Goal: Information Seeking & Learning: Find specific page/section

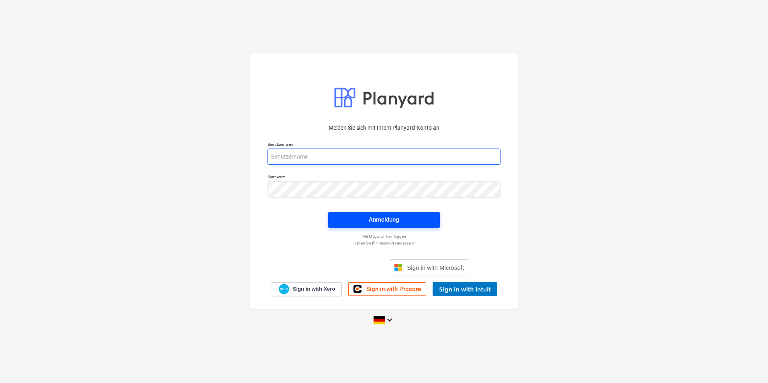
type input "valentin.ketzer@galileoenergie.de"
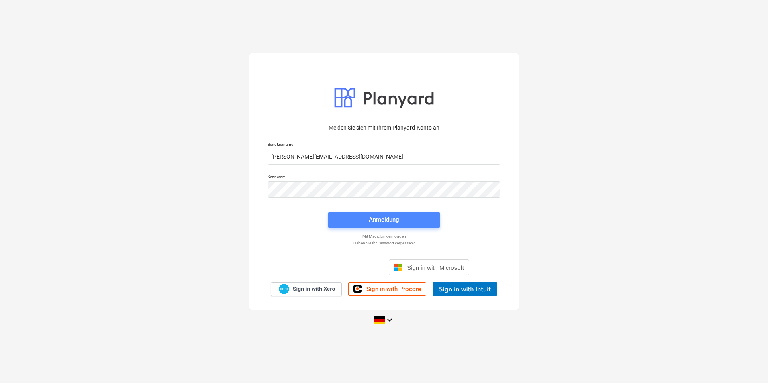
click at [365, 220] on span "Anmeldung" at bounding box center [384, 219] width 92 height 10
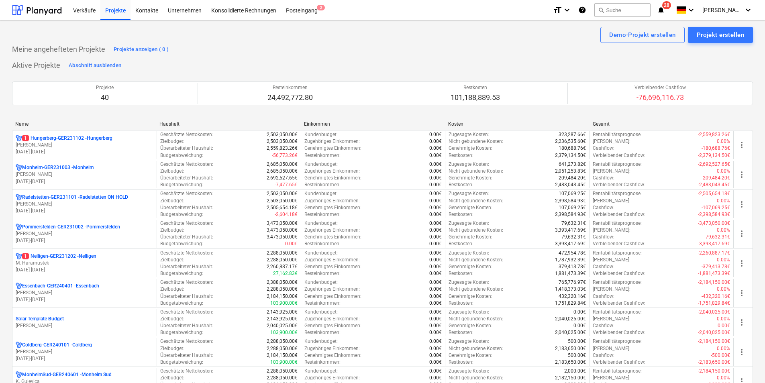
click at [34, 122] on div "Name" at bounding box center [84, 124] width 138 height 6
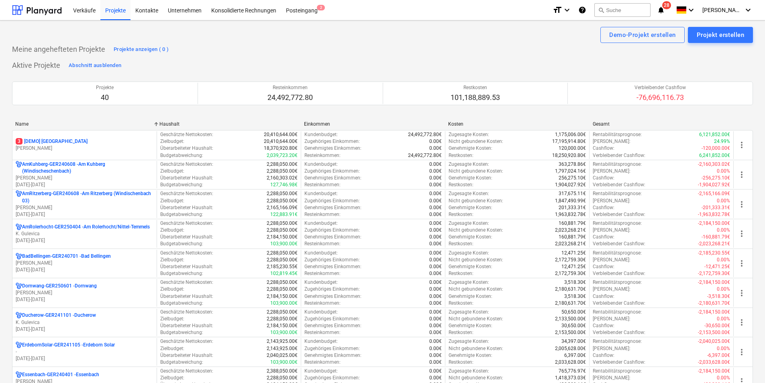
click at [33, 123] on div "Name" at bounding box center [84, 124] width 138 height 6
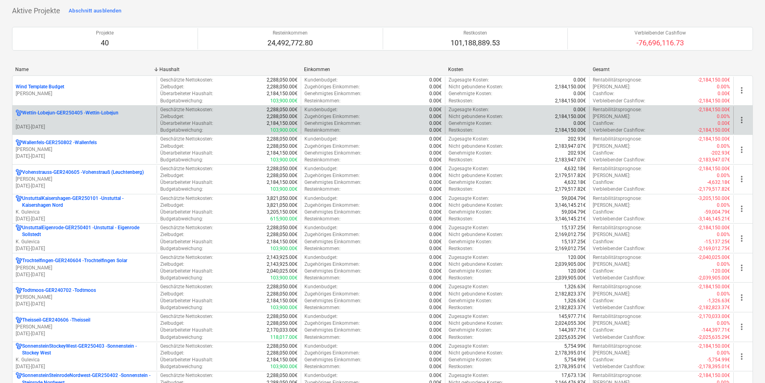
scroll to position [40, 0]
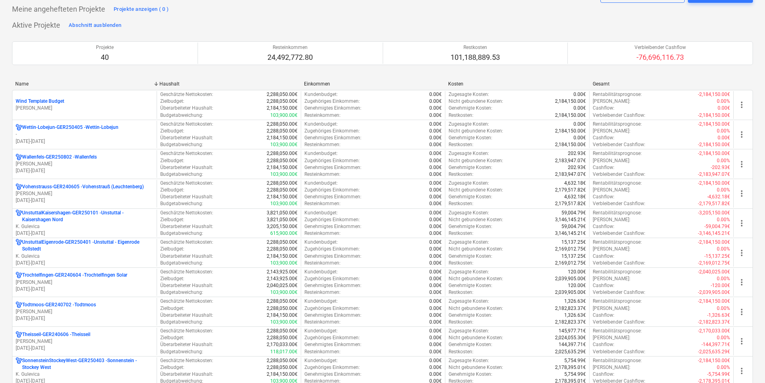
click at [43, 84] on div "Name" at bounding box center [84, 84] width 138 height 6
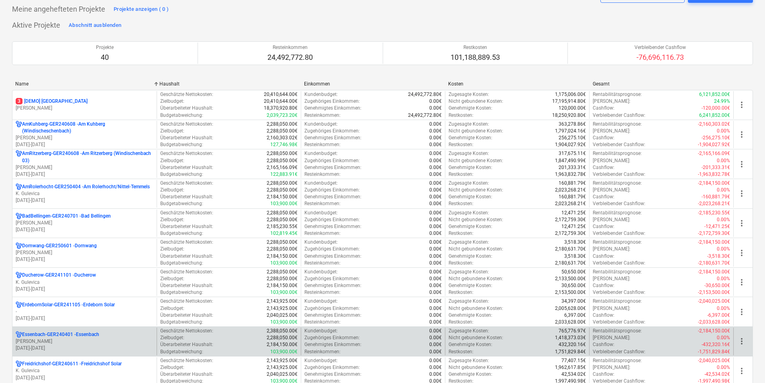
click at [45, 334] on p "Essenbach-GER240401 - Essenbach" at bounding box center [60, 334] width 77 height 7
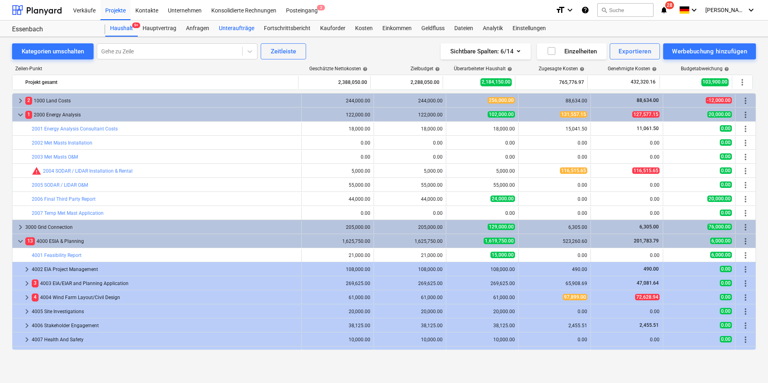
click at [220, 28] on div "Unteraufträge" at bounding box center [236, 28] width 45 height 16
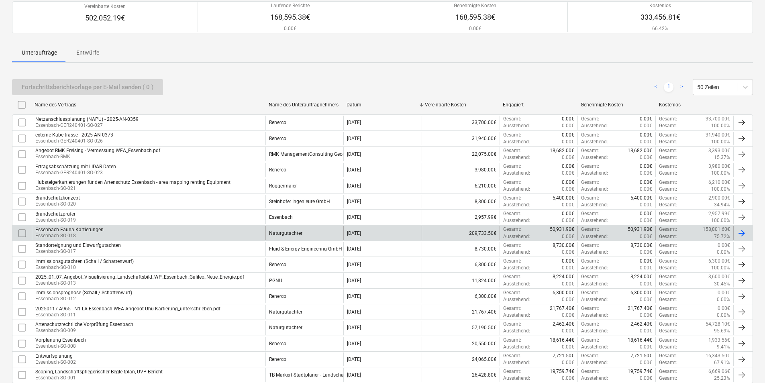
scroll to position [120, 0]
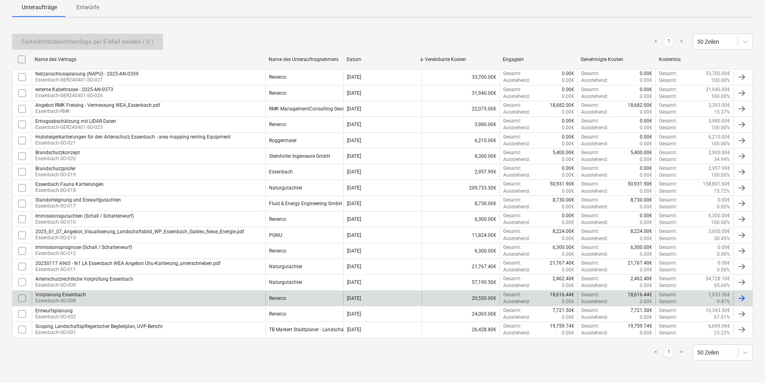
click at [75, 295] on div "Vorplanung Essenbach" at bounding box center [60, 295] width 51 height 6
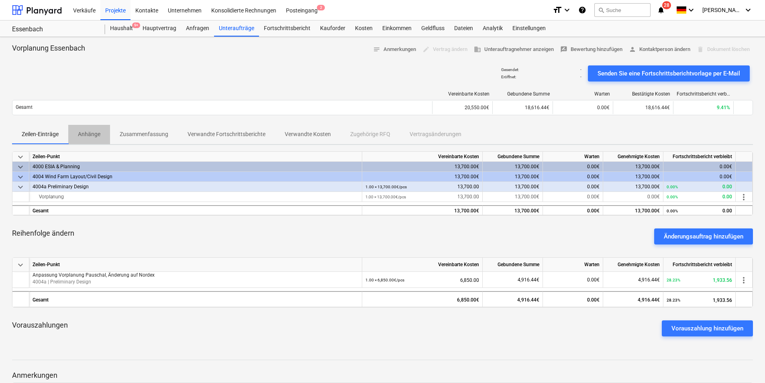
click at [91, 132] on p "Anhänge" at bounding box center [89, 134] width 22 height 8
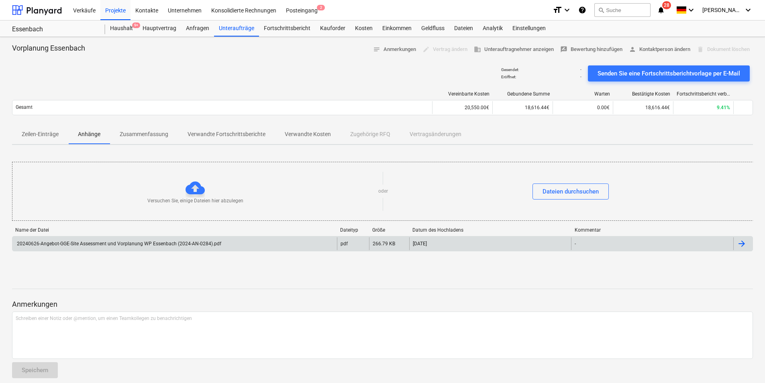
click at [126, 245] on div "20240626-Angebot-GGE-Site Assessment und Vorplanung WP Essenbach (2024-AN-0284)…" at bounding box center [119, 244] width 206 height 6
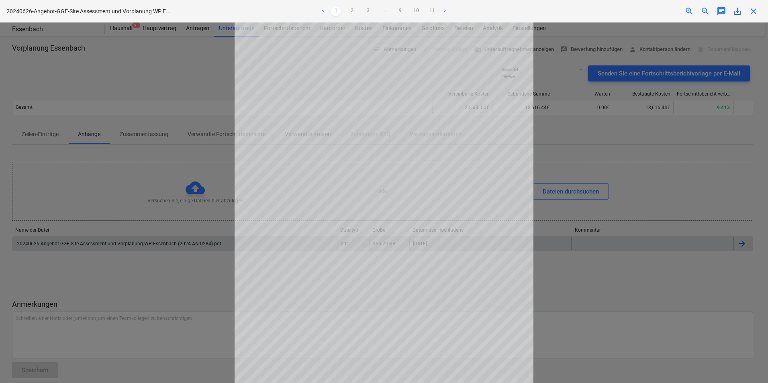
scroll to position [64, 0]
click at [620, 324] on div at bounding box center [384, 202] width 768 height 361
drag, startPoint x: 592, startPoint y: 291, endPoint x: 556, endPoint y: 250, distance: 55.2
click at [592, 291] on div at bounding box center [384, 202] width 768 height 361
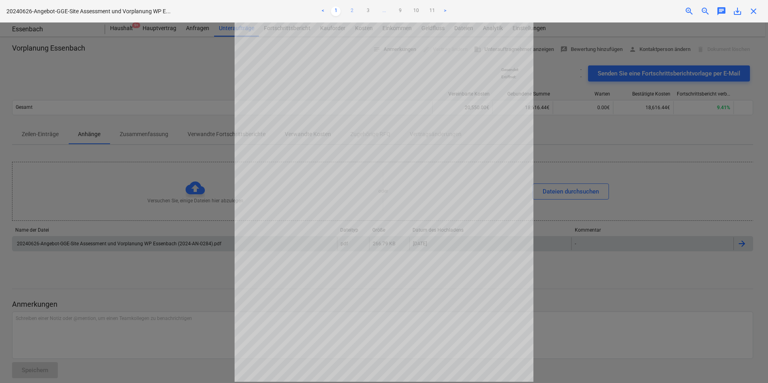
click at [354, 9] on link "2" at bounding box center [352, 11] width 10 height 10
click at [366, 8] on link "3" at bounding box center [368, 11] width 10 height 10
click at [754, 13] on span "close" at bounding box center [753, 11] width 10 height 10
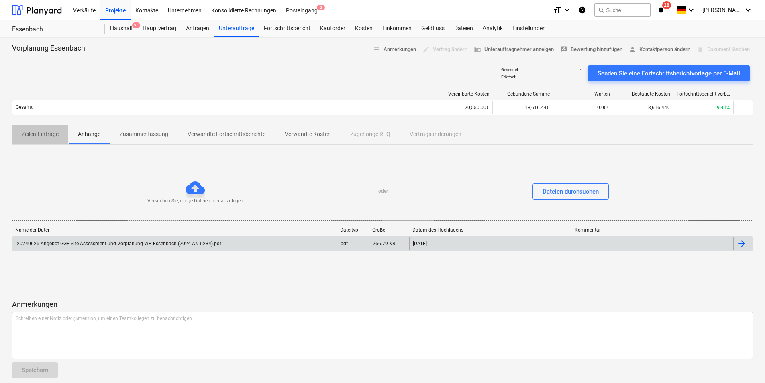
click at [33, 130] on p "Zeilen-Einträge" at bounding box center [40, 134] width 37 height 8
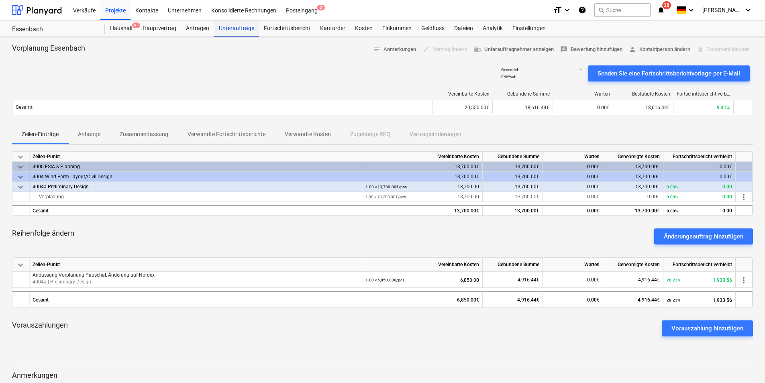
click at [223, 27] on div "Unteraufträge" at bounding box center [236, 28] width 45 height 16
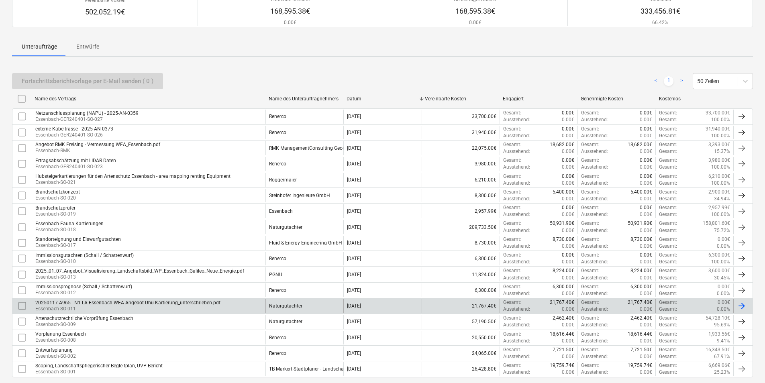
scroll to position [120, 0]
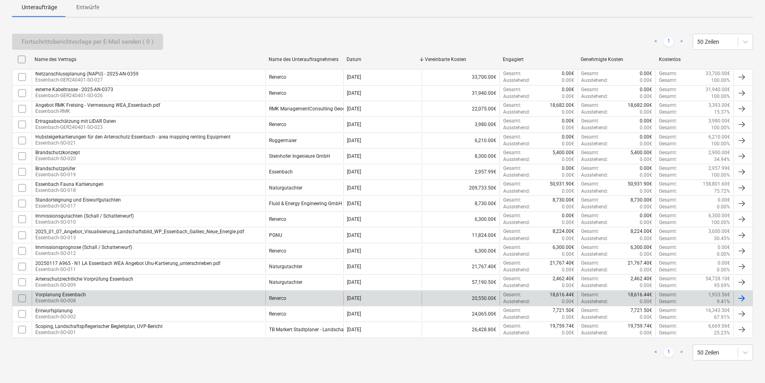
click at [96, 296] on div "Vorplanung Essenbach Essenbach-SO-008" at bounding box center [149, 298] width 234 height 14
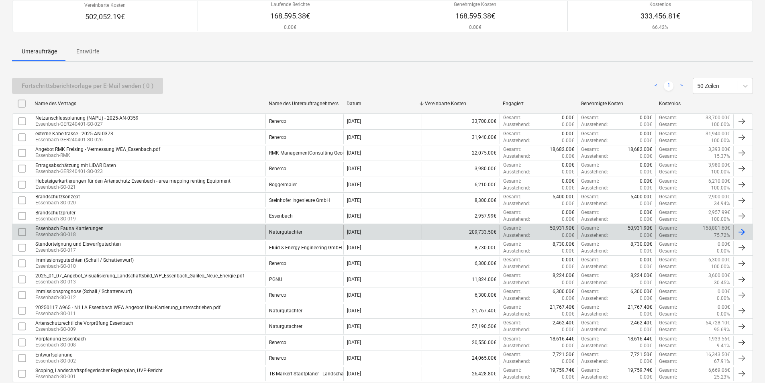
scroll to position [120, 0]
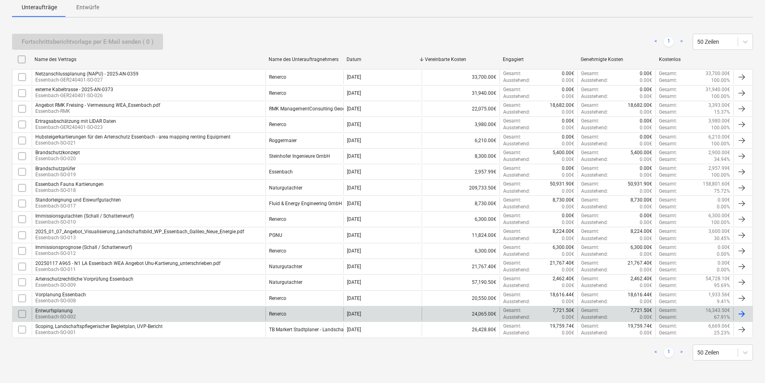
click at [82, 316] on div "Entwurfsplanung Essenbach-SO-002" at bounding box center [149, 314] width 234 height 14
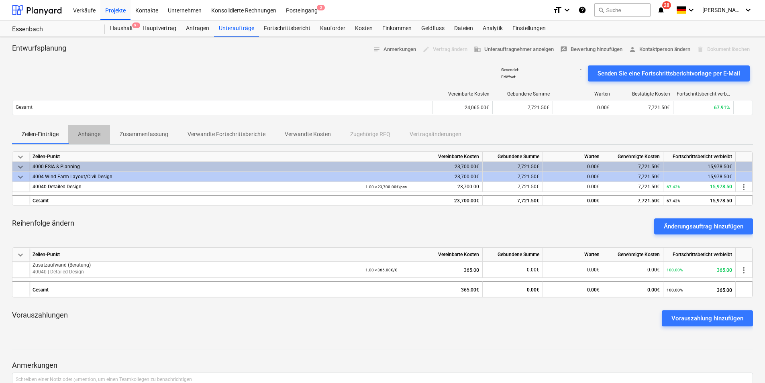
click at [84, 135] on p "Anhänge" at bounding box center [89, 134] width 22 height 8
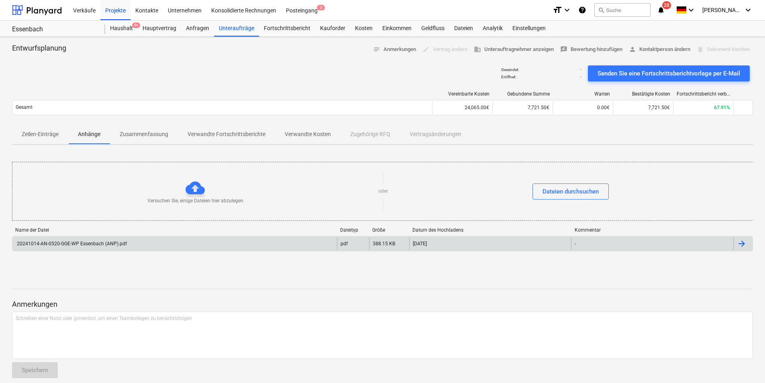
click at [117, 245] on div "20241014-AN-0520-GGE-WP Essenbach (ANP).pdf" at bounding box center [71, 244] width 111 height 6
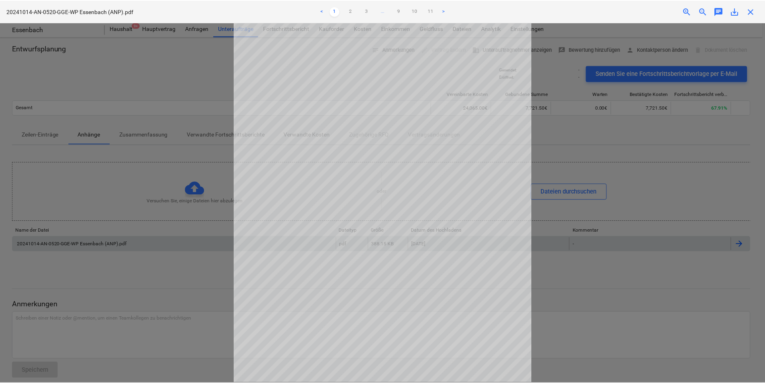
scroll to position [64, 0]
click at [351, 11] on link "2" at bounding box center [352, 11] width 10 height 10
click at [754, 12] on span "close" at bounding box center [753, 11] width 10 height 10
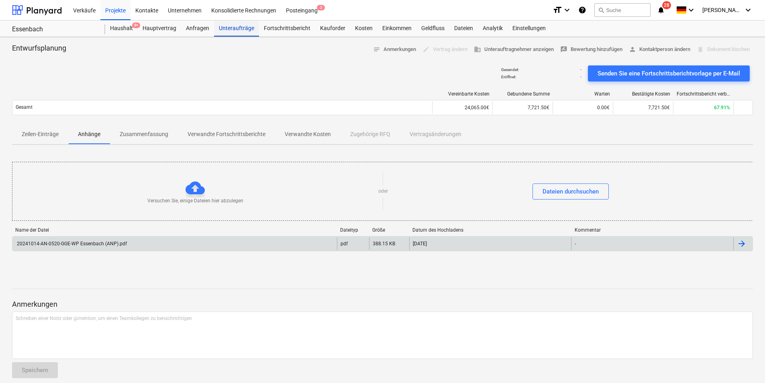
click at [236, 30] on div "Unteraufträge" at bounding box center [236, 28] width 45 height 16
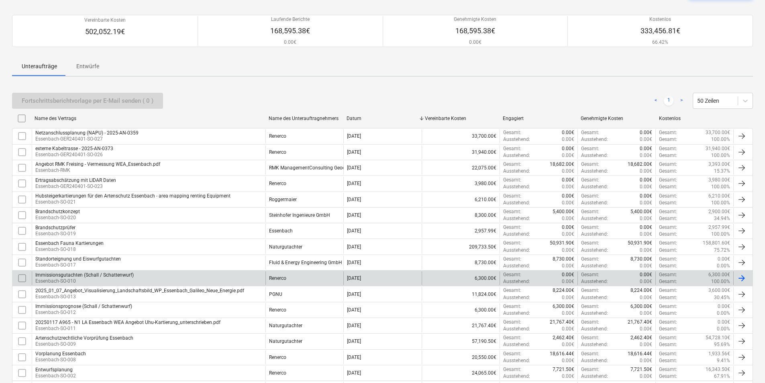
scroll to position [80, 0]
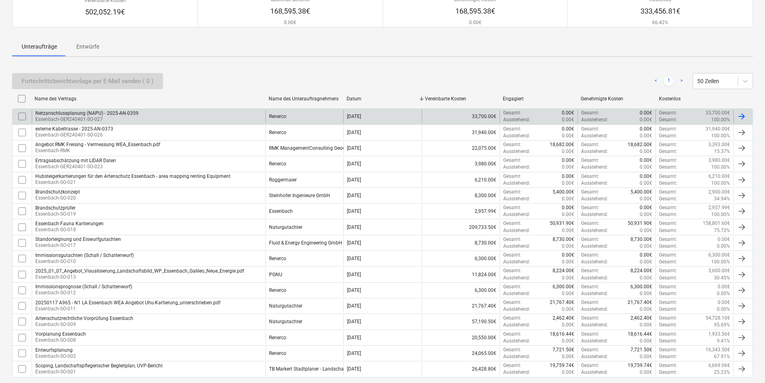
click at [88, 112] on div "Netzanschlussplanung (NAPU) - 2025-AN-0359" at bounding box center [86, 113] width 103 height 6
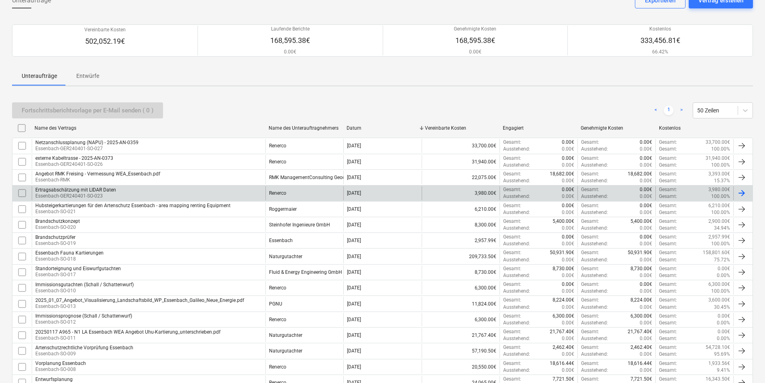
scroll to position [120, 0]
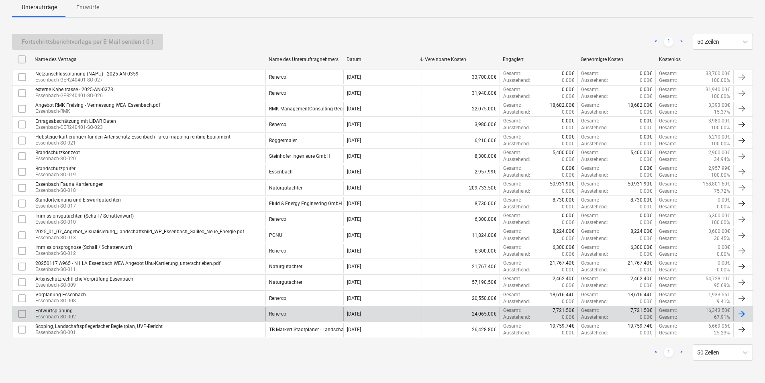
click at [65, 314] on p "Essenbach-SO-002" at bounding box center [55, 317] width 41 height 7
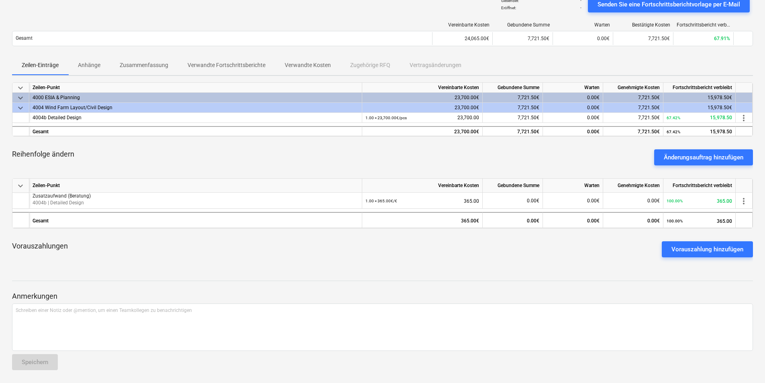
scroll to position [69, 0]
click at [88, 67] on p "Anhänge" at bounding box center [89, 65] width 22 height 8
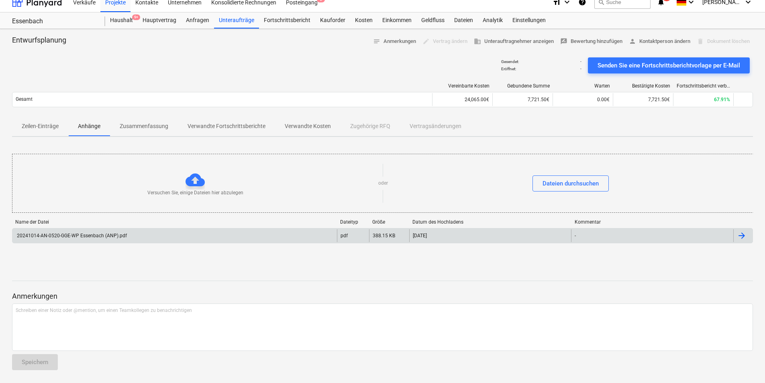
click at [93, 235] on div "20241014-AN-0520-GGE-WP Essenbach (ANP).pdf" at bounding box center [71, 236] width 111 height 6
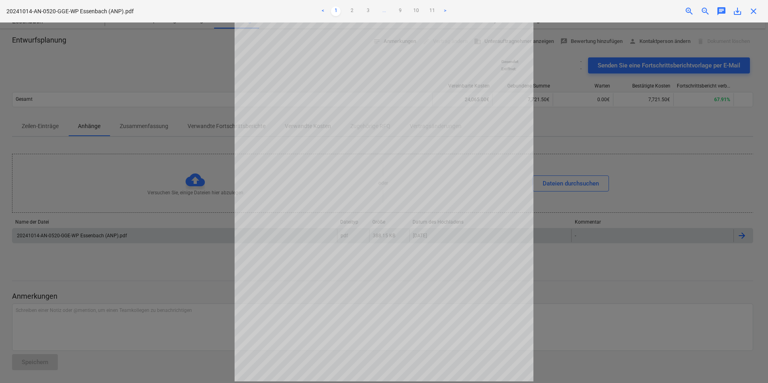
scroll to position [0, 0]
click at [353, 13] on link "2" at bounding box center [352, 11] width 10 height 10
click at [447, 10] on link ">" at bounding box center [445, 11] width 10 height 10
click at [447, 10] on ul "< 1 2 3 4 ... 9 10 11 >" at bounding box center [384, 11] width 252 height 10
click at [450, 10] on link ">" at bounding box center [453, 11] width 10 height 10
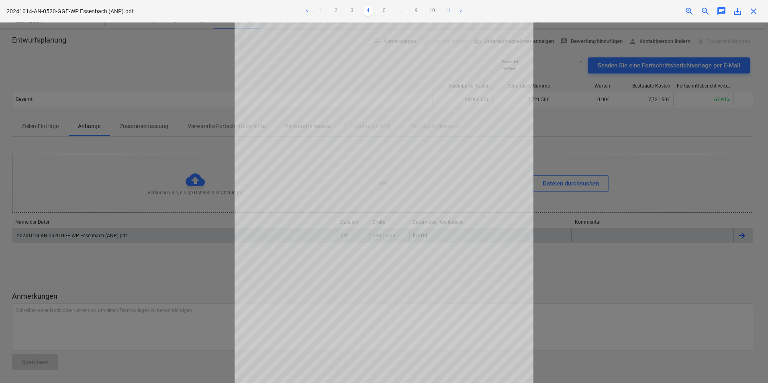
click at [452, 9] on link "11" at bounding box center [448, 11] width 10 height 10
click at [452, 9] on ul "< 1 2 3 ... 9 10 11 >" at bounding box center [384, 11] width 252 height 10
drag, startPoint x: 452, startPoint y: 9, endPoint x: 448, endPoint y: 8, distance: 4.1
click at [448, 8] on link ">" at bounding box center [445, 11] width 10 height 10
click at [322, 10] on link "<" at bounding box center [323, 11] width 10 height 10
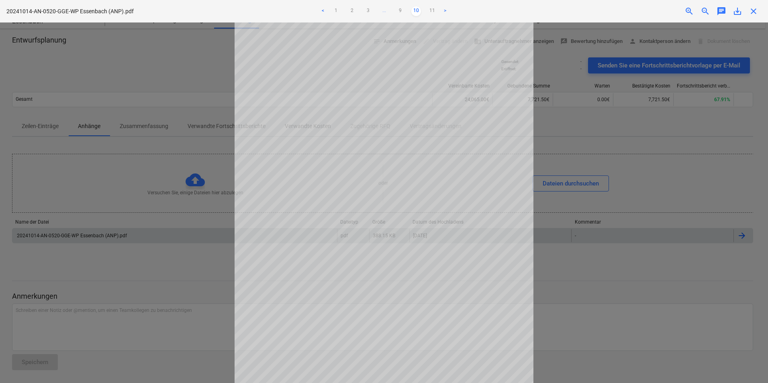
click at [324, 11] on link "<" at bounding box center [323, 11] width 10 height 10
click at [323, 12] on link "1" at bounding box center [328, 11] width 10 height 10
click at [323, 12] on link "<" at bounding box center [323, 11] width 10 height 10
click at [446, 10] on link ">" at bounding box center [445, 11] width 10 height 10
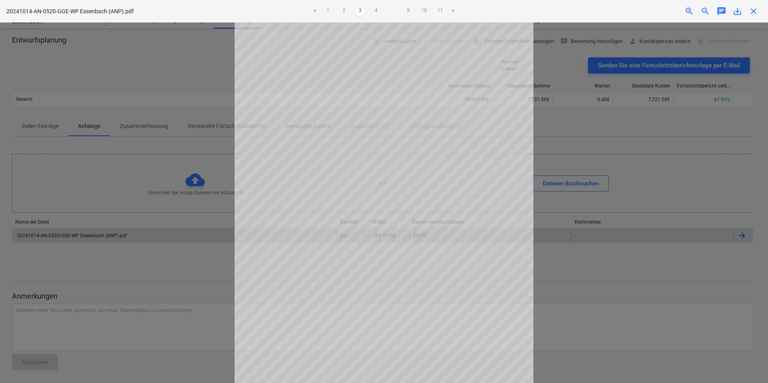
click at [446, 10] on ul "< 1 2 3 4 ... 9 10 11 >" at bounding box center [384, 11] width 252 height 10
click at [445, 10] on ul "< 1 2 3 4 ... 9 10 11 >" at bounding box center [384, 11] width 252 height 10
click at [453, 10] on link ">" at bounding box center [453, 11] width 10 height 10
click at [461, 10] on link ">" at bounding box center [461, 11] width 10 height 10
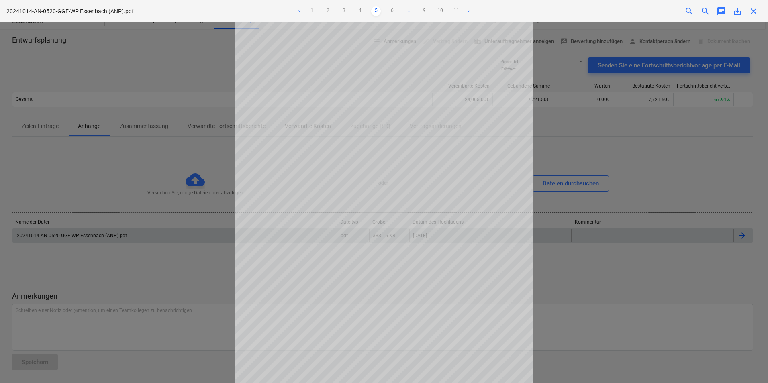
click at [467, 10] on link ">" at bounding box center [469, 11] width 10 height 10
click at [477, 12] on link ">" at bounding box center [477, 11] width 10 height 10
click at [468, 11] on link ">" at bounding box center [469, 11] width 10 height 10
click at [310, 11] on link "<" at bounding box center [307, 11] width 10 height 10
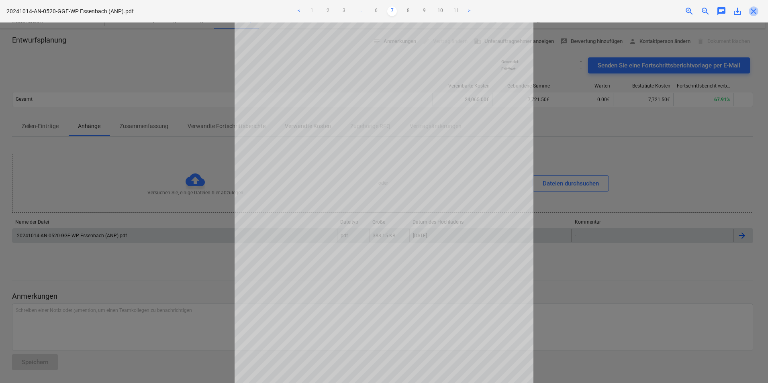
click at [753, 10] on span "close" at bounding box center [753, 11] width 10 height 10
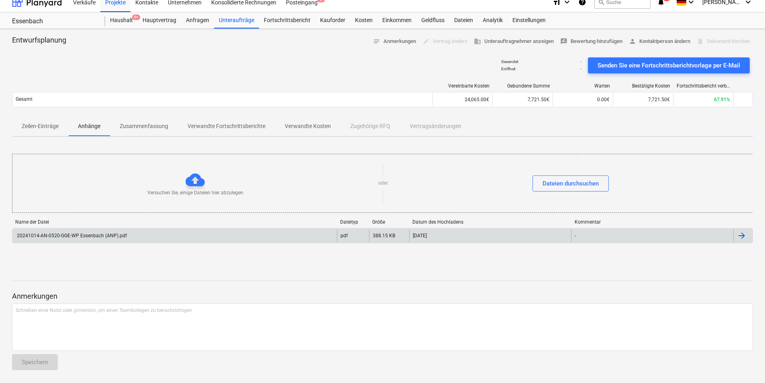
click at [66, 232] on div "20241014-AN-0520-GGE-WP Essenbach (ANP).pdf" at bounding box center [174, 235] width 324 height 13
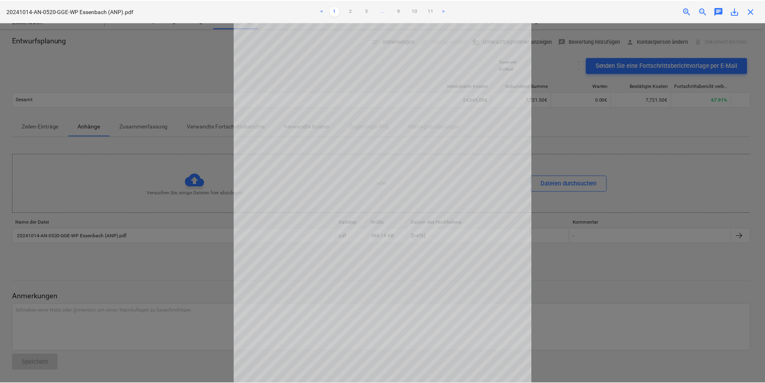
scroll to position [64, 0]
click at [756, 14] on span "close" at bounding box center [753, 11] width 10 height 10
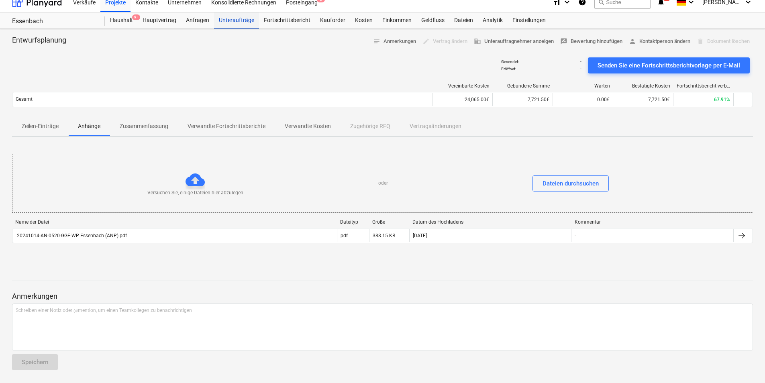
click at [238, 21] on div "Unteraufträge" at bounding box center [236, 20] width 45 height 16
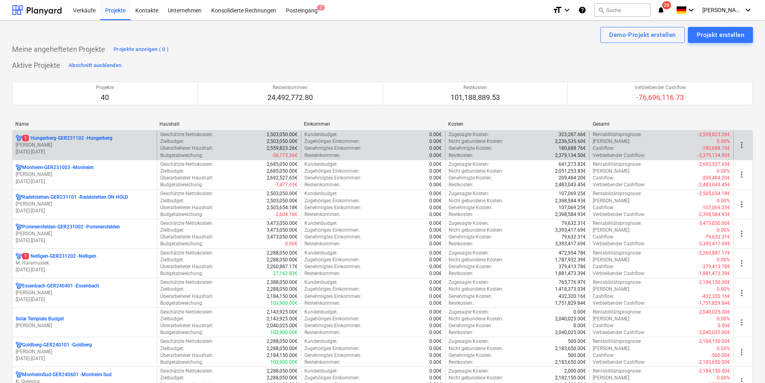
click at [36, 122] on div "Name" at bounding box center [84, 124] width 138 height 6
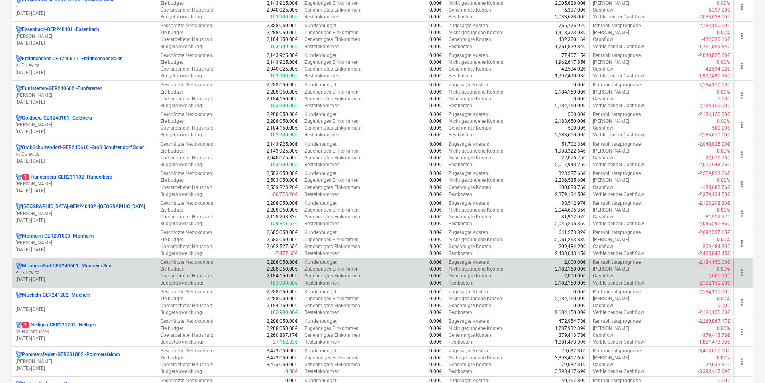
scroll to position [392, 0]
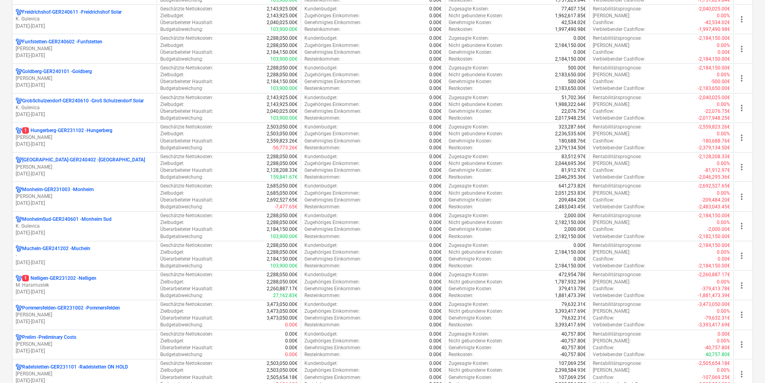
click at [53, 279] on p "1 Nelligen-GER231202 - Nelligen" at bounding box center [59, 278] width 74 height 7
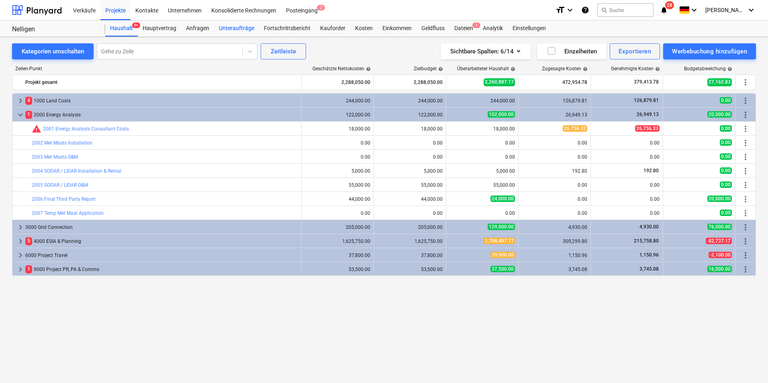
click at [242, 26] on div "Unteraufträge" at bounding box center [236, 28] width 45 height 16
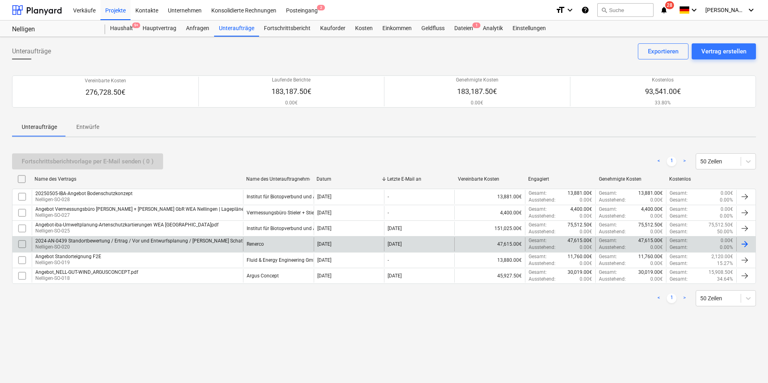
click at [106, 240] on div "2024-AN-0439 Standortbewertung / Ertrag / Vor und Entwurfsplanung / Schall Scha…" at bounding box center [142, 241] width 214 height 6
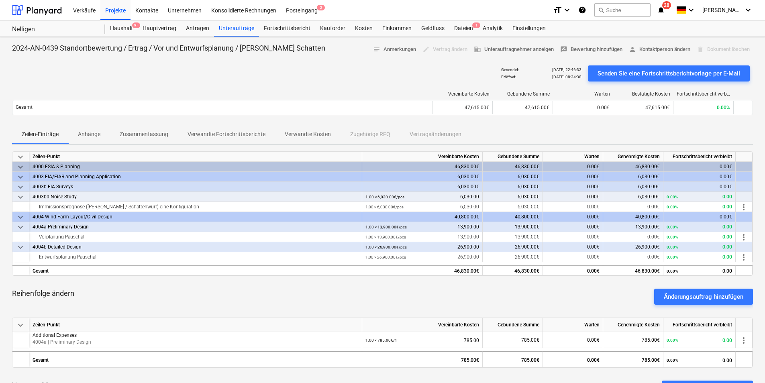
click at [89, 131] on p "Anhänge" at bounding box center [89, 134] width 22 height 8
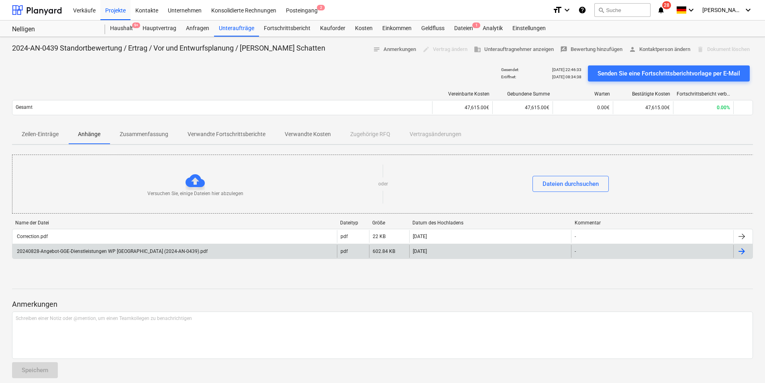
click at [121, 251] on div "20240828-Angebot-GGE-Dienstleistungen WP Nellingen (2024-AN-0439).pdf" at bounding box center [112, 252] width 192 height 6
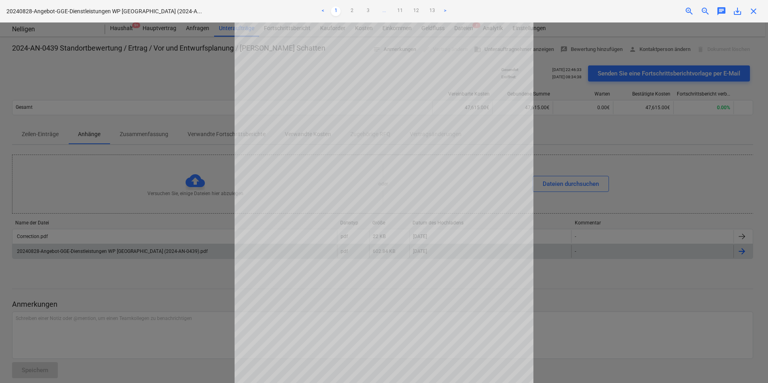
scroll to position [64, 0]
click at [351, 14] on link "2" at bounding box center [352, 11] width 10 height 10
click at [368, 10] on link "3" at bounding box center [368, 11] width 10 height 10
click at [751, 7] on span "close" at bounding box center [753, 11] width 10 height 10
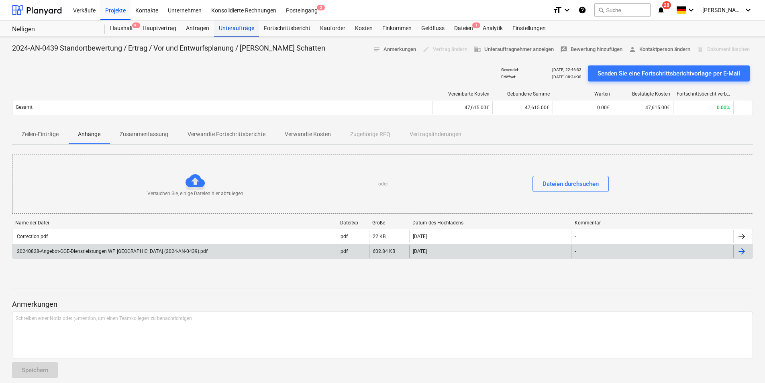
click at [232, 29] on div "Unteraufträge" at bounding box center [236, 28] width 45 height 16
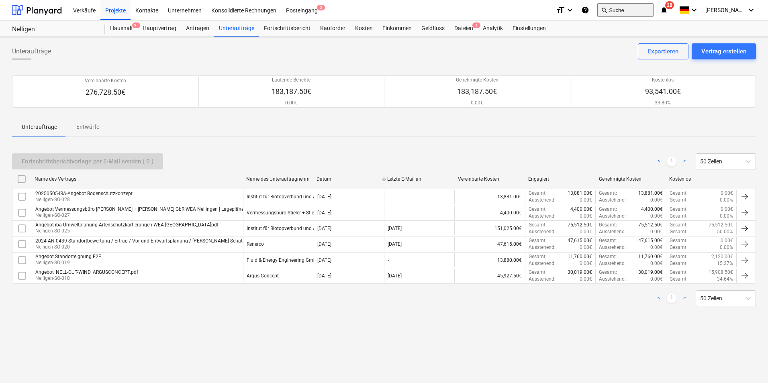
click at [632, 12] on button "search Suche" at bounding box center [625, 10] width 56 height 14
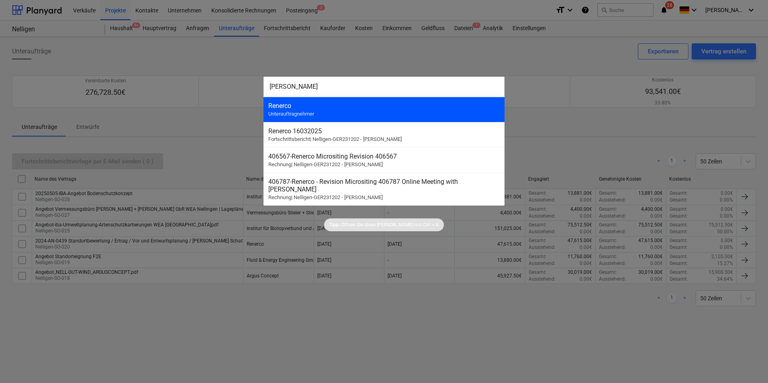
type input "rener"
click at [309, 106] on div "Renerco" at bounding box center [383, 106] width 231 height 8
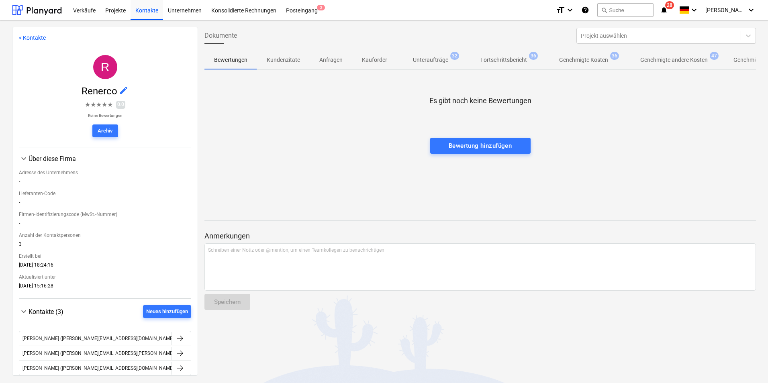
click at [432, 56] on p "Unteraufträge" at bounding box center [430, 60] width 35 height 8
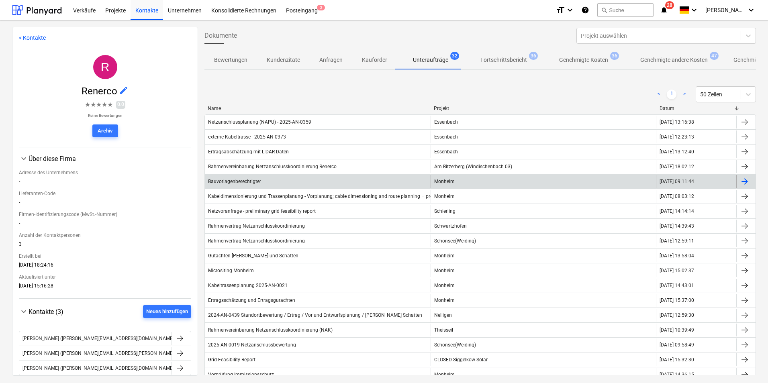
click at [243, 179] on div "Bauvorlagenberechtigter" at bounding box center [234, 182] width 53 height 6
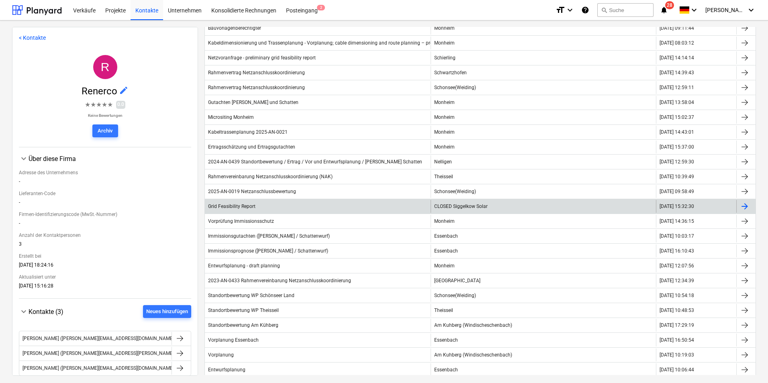
scroll to position [161, 0]
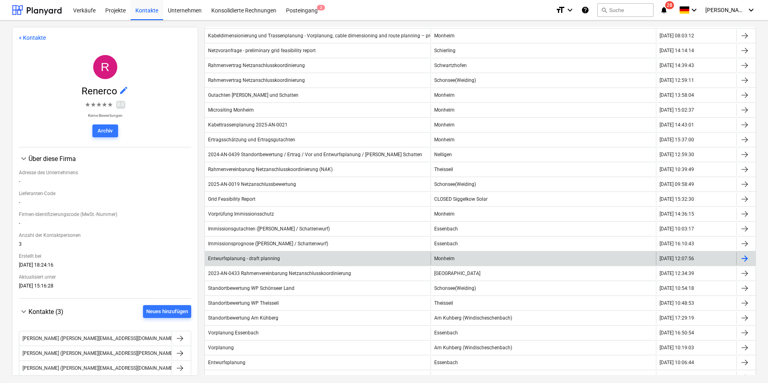
click at [259, 255] on div "Entwurfsplanung - draft planning" at bounding box center [318, 258] width 226 height 13
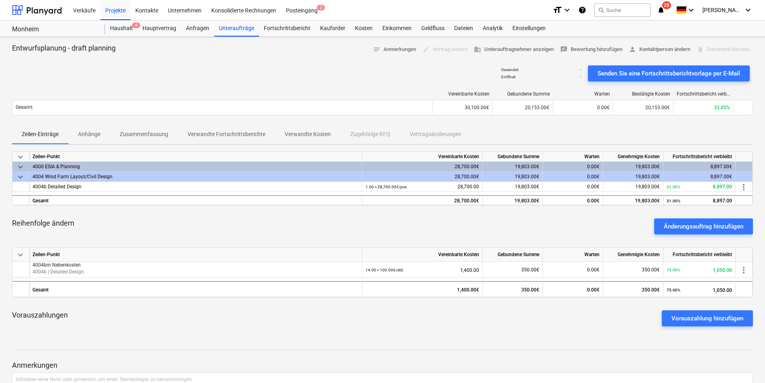
click at [98, 137] on p "Anhänge" at bounding box center [89, 134] width 22 height 8
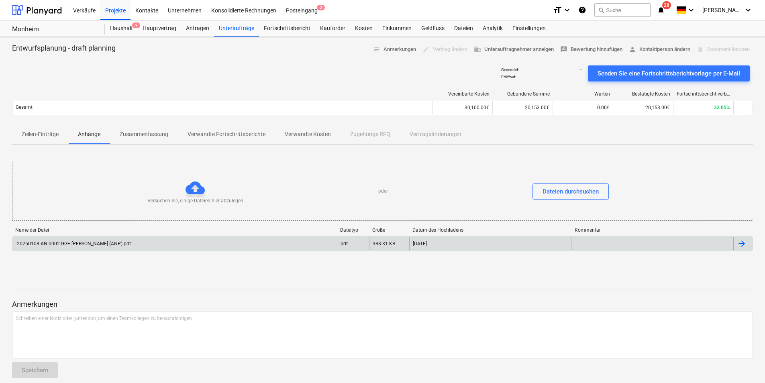
click at [102, 242] on div "20250108-AN-0002-GGE-WP Monheim (ANP).pdf" at bounding box center [73, 244] width 115 height 6
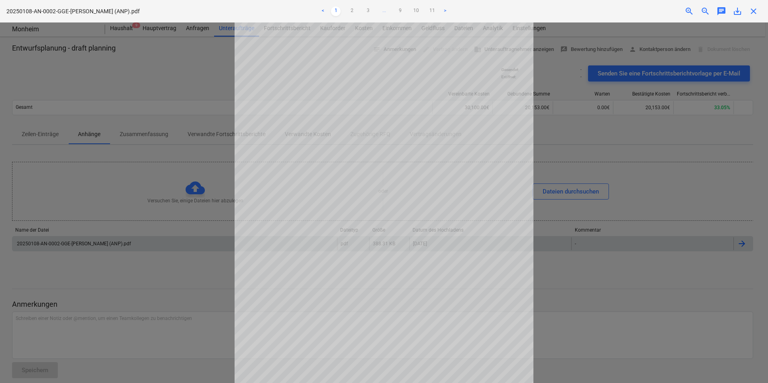
scroll to position [64, 0]
click at [352, 12] on link "2" at bounding box center [352, 11] width 10 height 10
click at [754, 11] on span "close" at bounding box center [753, 11] width 10 height 10
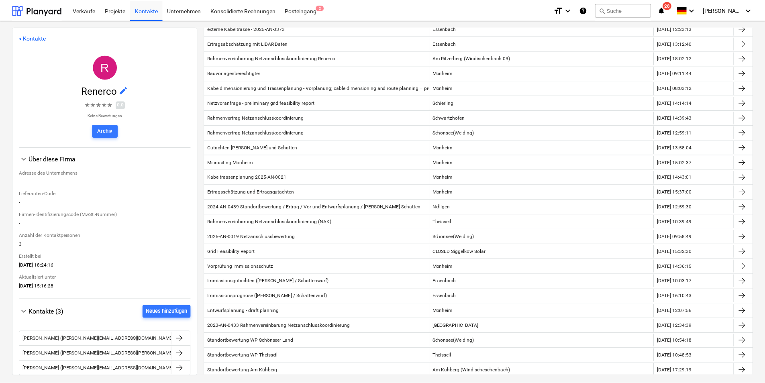
scroll to position [40, 0]
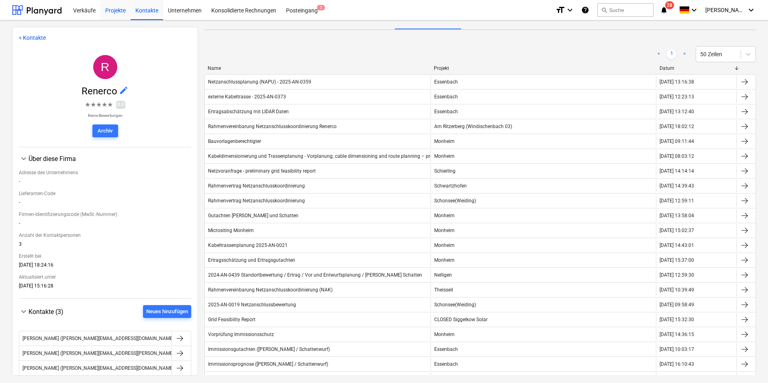
click at [118, 8] on div "Projekte" at bounding box center [115, 10] width 30 height 20
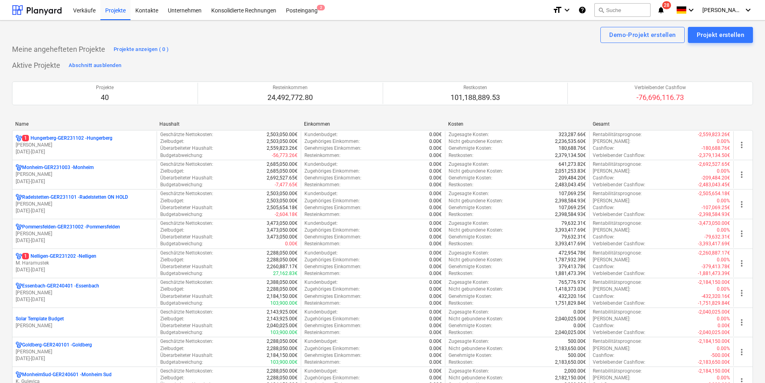
click at [55, 122] on div "Name" at bounding box center [84, 124] width 138 height 6
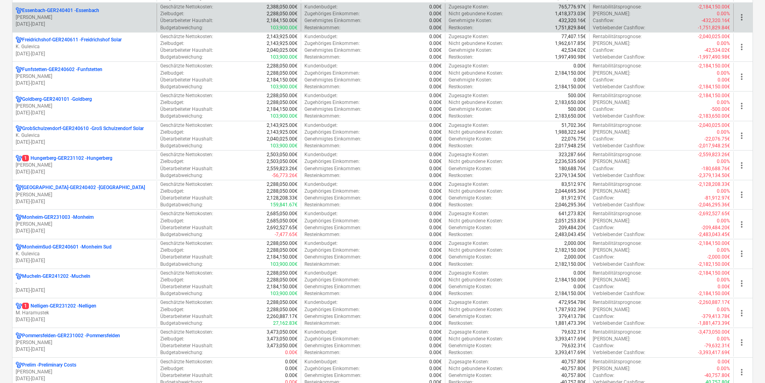
scroll to position [402, 0]
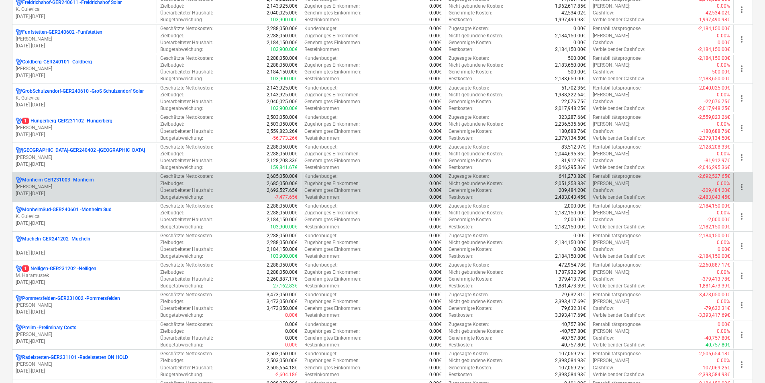
click at [57, 179] on p "Monheim-GER231003 - Monheim" at bounding box center [57, 180] width 71 height 7
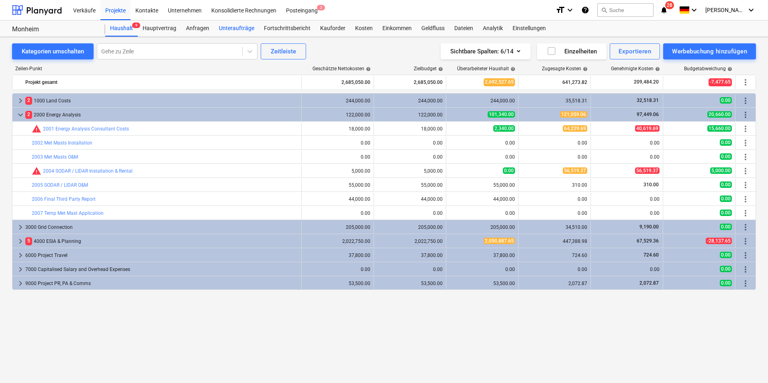
click at [222, 29] on div "Unteraufträge" at bounding box center [236, 28] width 45 height 16
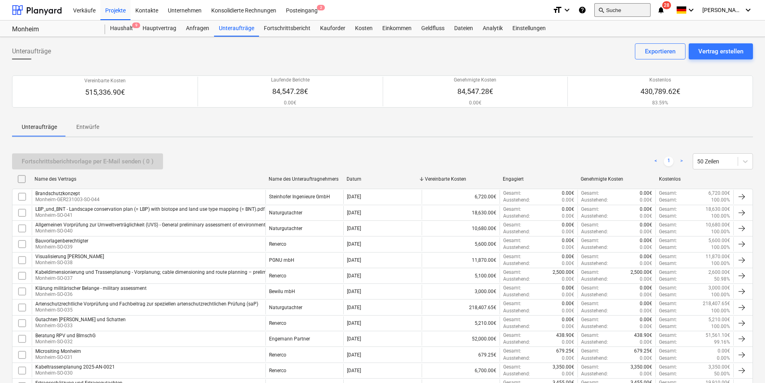
click at [640, 10] on button "search Suche" at bounding box center [622, 10] width 56 height 14
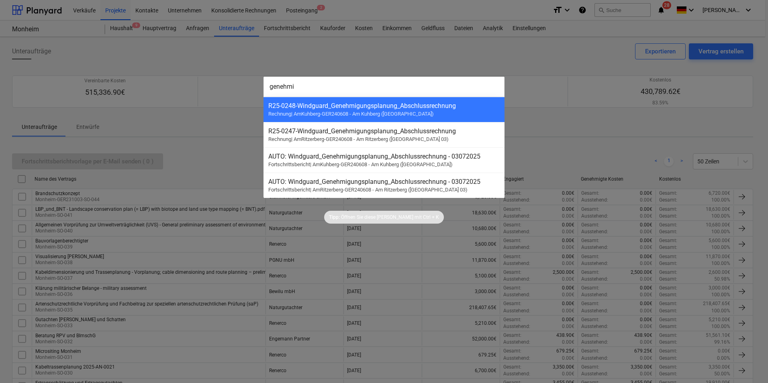
type input "genehmi"
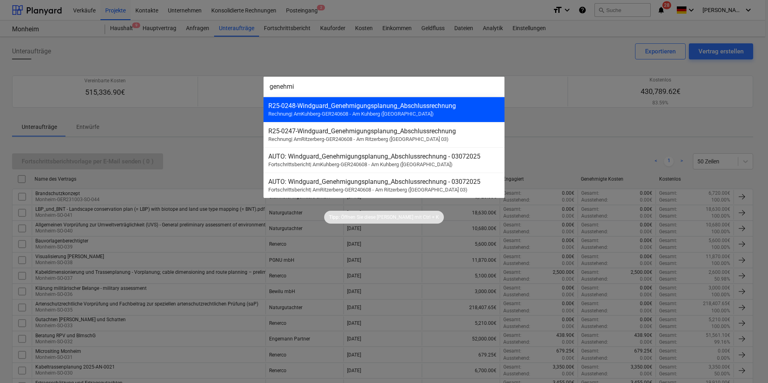
click at [344, 107] on div "R25-0248 - Windguard_Genehmigungsplanung_Abschlussrechnung" at bounding box center [383, 106] width 231 height 8
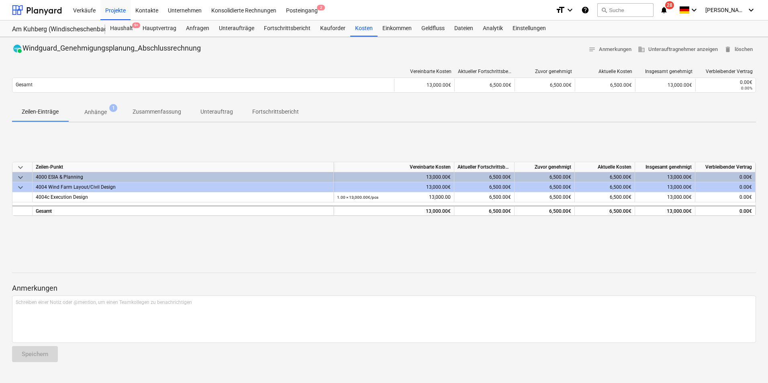
click at [84, 112] on p "Anhänge" at bounding box center [95, 112] width 22 height 8
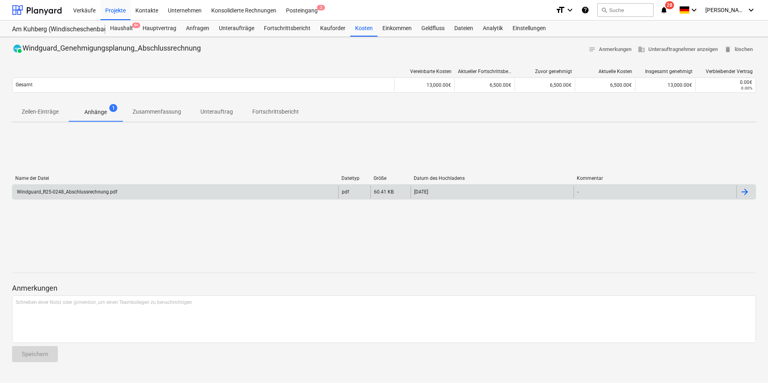
click at [85, 190] on div "Windguard_R25-0248_Abschlussrechnung.pdf" at bounding box center [67, 192] width 102 height 6
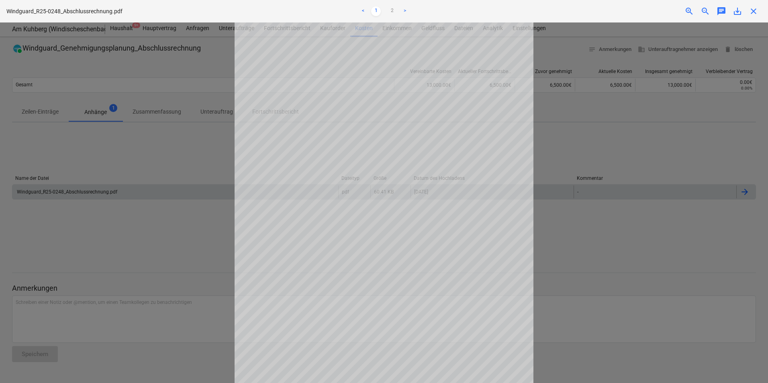
scroll to position [64, 0]
click at [147, 249] on div at bounding box center [384, 202] width 768 height 361
click at [395, 10] on link "2" at bounding box center [392, 11] width 10 height 10
click at [754, 11] on span "close" at bounding box center [753, 11] width 10 height 10
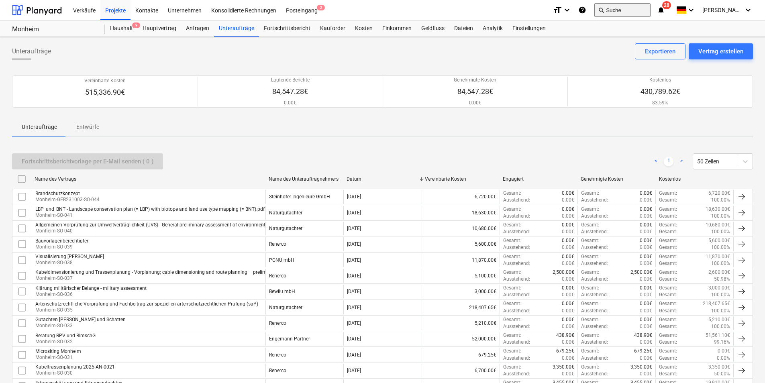
click at [626, 8] on button "search Suche" at bounding box center [622, 10] width 56 height 14
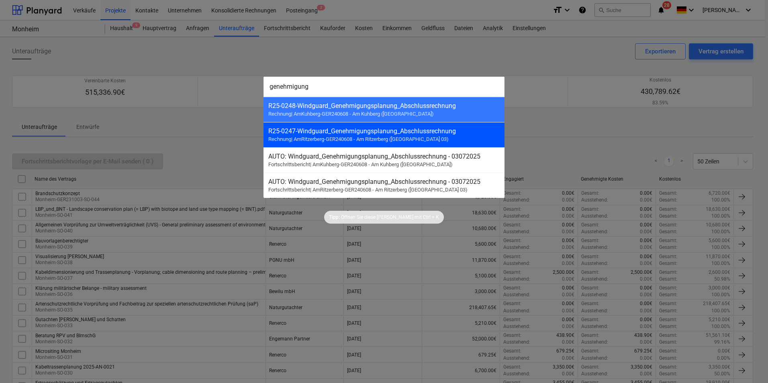
type input "genehmigung"
click at [369, 139] on span "Rechnung | AmRitzerberg-GER240608 - Am Ritzerberg (Windischenbach 03)" at bounding box center [358, 139] width 180 height 6
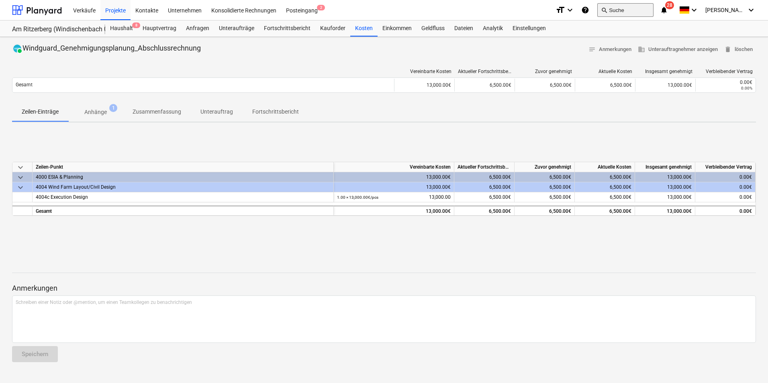
click at [644, 10] on button "search Suche" at bounding box center [625, 10] width 56 height 14
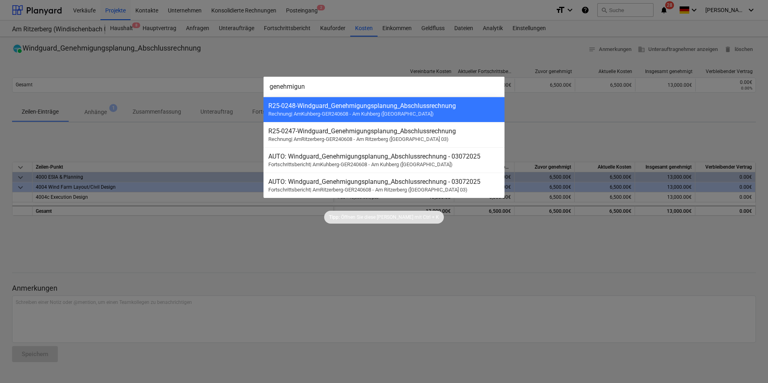
type input "genehmigun"
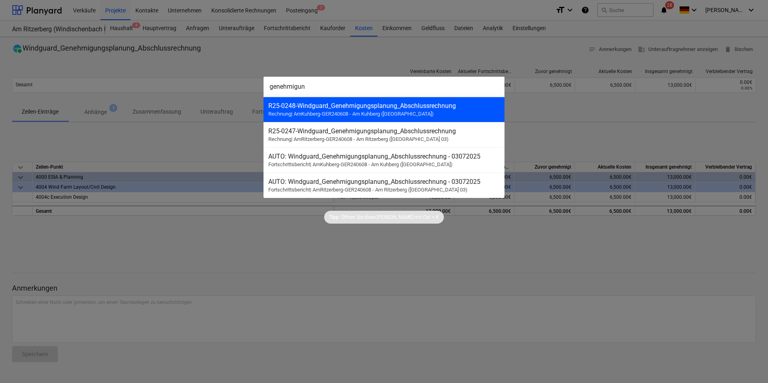
click at [360, 114] on span "Rechnung | AmKuhberg-GER240608 - Am Kuhberg (Windischeschenbach)" at bounding box center [350, 114] width 165 height 6
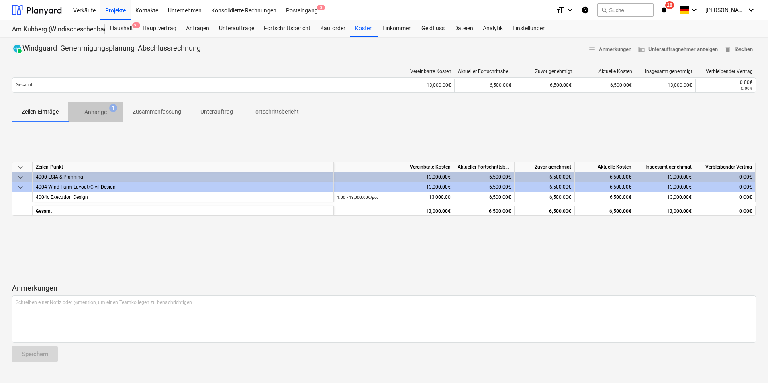
click at [100, 116] on p "Anhänge" at bounding box center [95, 112] width 22 height 8
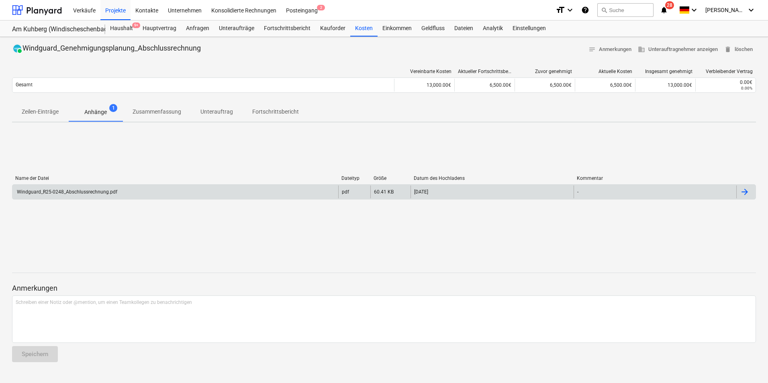
click at [90, 185] on div "Windguard_R25-0248_Abschlussrechnung.pdf" at bounding box center [175, 191] width 326 height 13
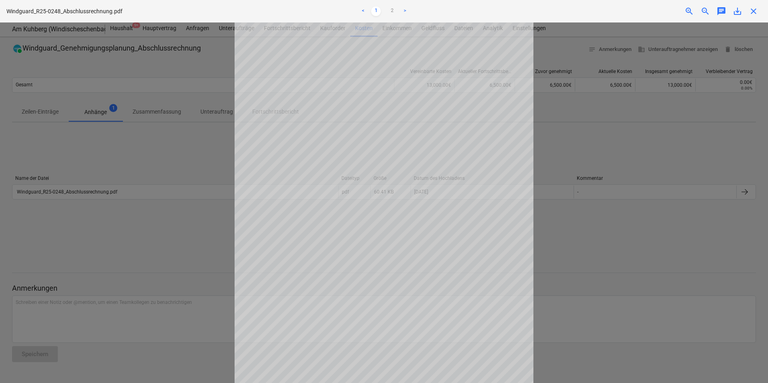
scroll to position [64, 0]
click at [756, 12] on span "close" at bounding box center [753, 11] width 10 height 10
